Goal: Participate in discussion: Engage in conversation with other users on a specific topic

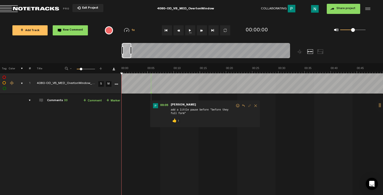
click at [22, 84] on div "comments, stamps & drawings" at bounding box center [20, 83] width 8 height 5
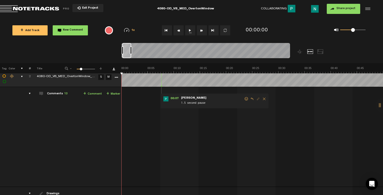
scroll to position [34, 0]
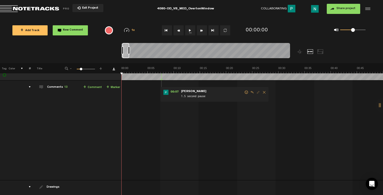
click at [128, 50] on div at bounding box center [129, 50] width 2 height 8
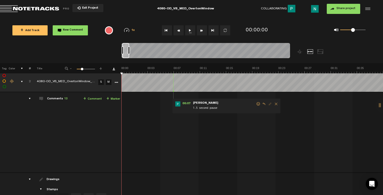
scroll to position [19, 0]
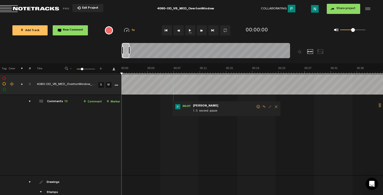
click at [129, 51] on div at bounding box center [129, 50] width 2 height 8
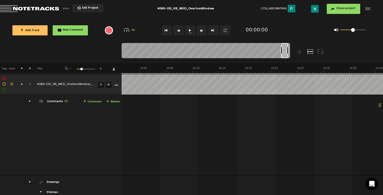
scroll to position [0, 6011]
drag, startPoint x: 123, startPoint y: 56, endPoint x: 294, endPoint y: 53, distance: 171.1
click at [294, 53] on div at bounding box center [226, 53] width 211 height 20
drag, startPoint x: 288, startPoint y: 55, endPoint x: 280, endPoint y: 56, distance: 7.6
click at [283, 56] on div at bounding box center [284, 50] width 6 height 15
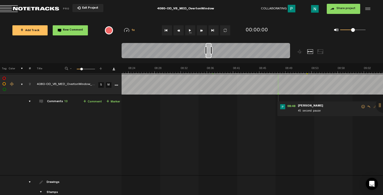
scroll to position [0, 3123]
click at [210, 57] on div at bounding box center [209, 50] width 6 height 15
click at [209, 57] on div at bounding box center [208, 50] width 5 height 15
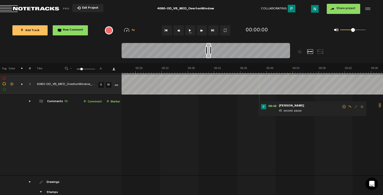
click at [209, 57] on div at bounding box center [208, 50] width 5 height 15
click at [343, 105] on span at bounding box center [343, 107] width 5 height 4
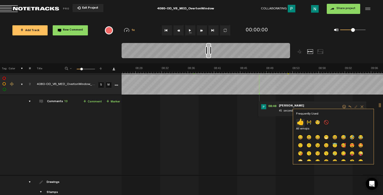
click at [301, 124] on p "👍" at bounding box center [300, 123] width 9 height 8
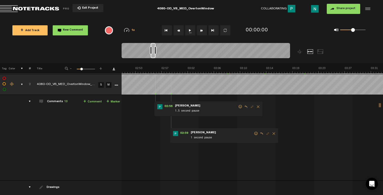
scroll to position [0, 1028]
